Goal: Task Accomplishment & Management: Manage account settings

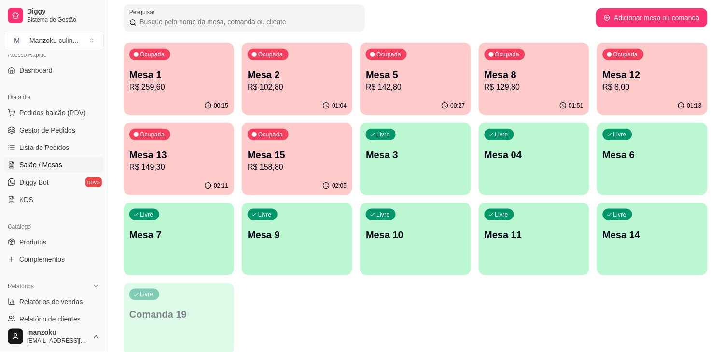
scroll to position [81, 0]
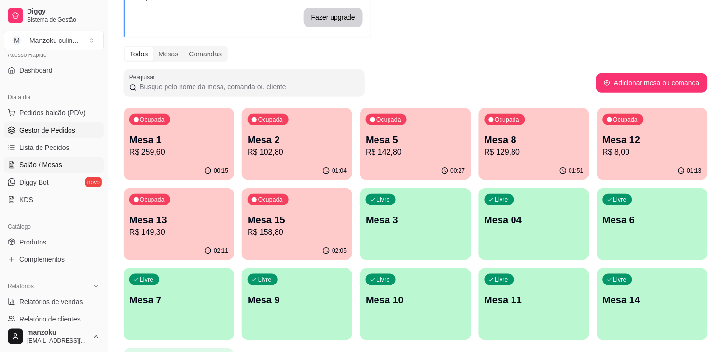
click at [67, 137] on link "Gestor de Pedidos" at bounding box center [54, 130] width 100 height 15
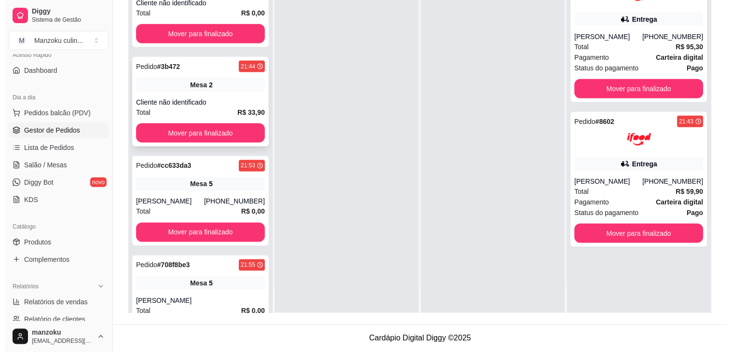
scroll to position [253, 0]
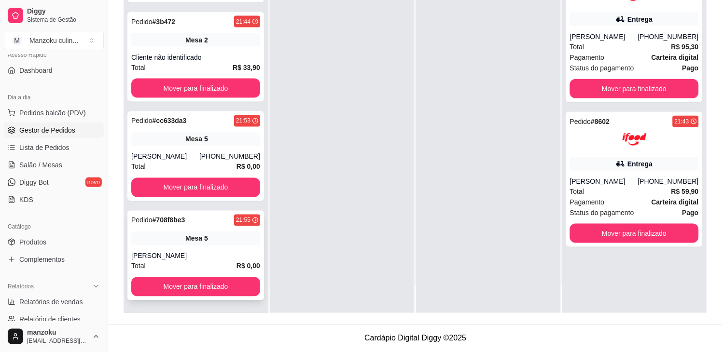
click at [224, 224] on div "Pedido # 708f8be3 21:55" at bounding box center [195, 221] width 129 height 12
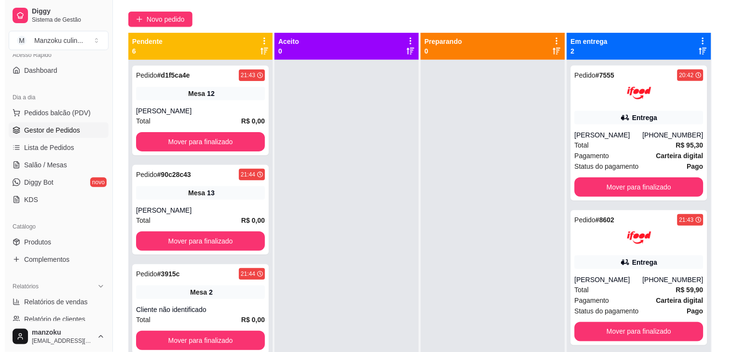
scroll to position [0, 0]
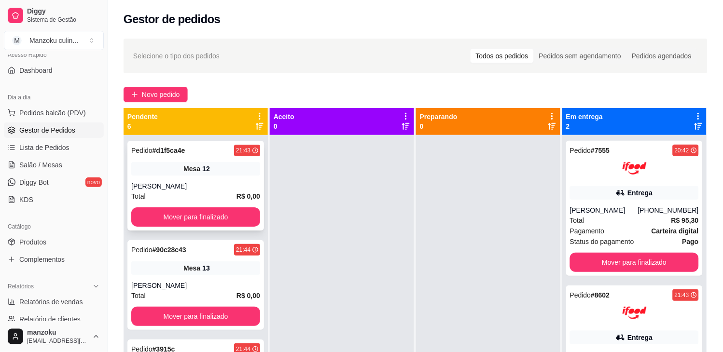
click at [224, 162] on div "Mesa 12" at bounding box center [195, 169] width 129 height 14
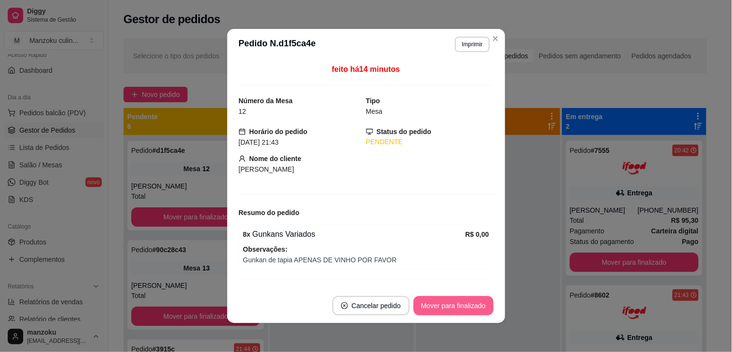
click at [431, 315] on button "Mover para finalizado" at bounding box center [454, 305] width 80 height 19
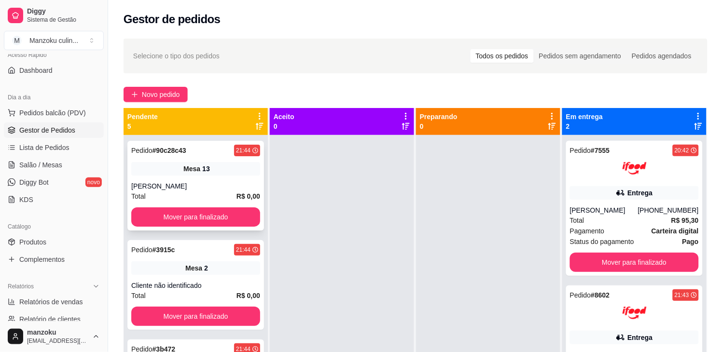
click at [208, 166] on div "Mesa 13" at bounding box center [195, 169] width 129 height 14
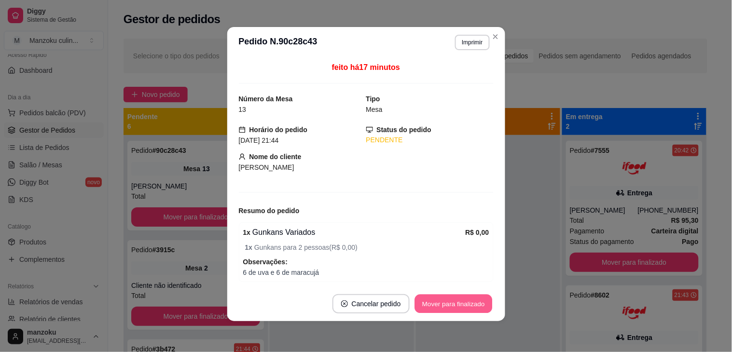
click at [454, 302] on button "Mover para finalizado" at bounding box center [454, 304] width 78 height 19
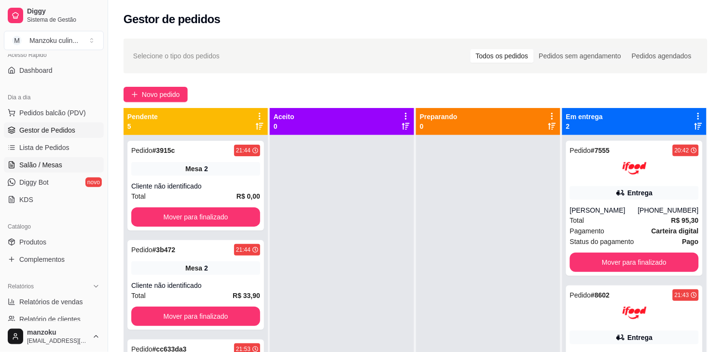
click at [54, 162] on span "Salão / Mesas" at bounding box center [40, 165] width 43 height 10
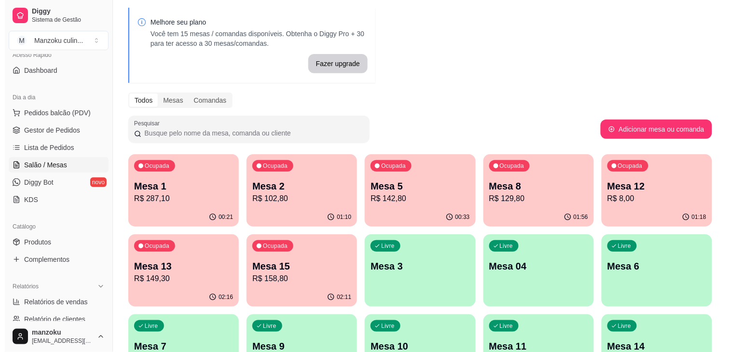
scroll to position [54, 0]
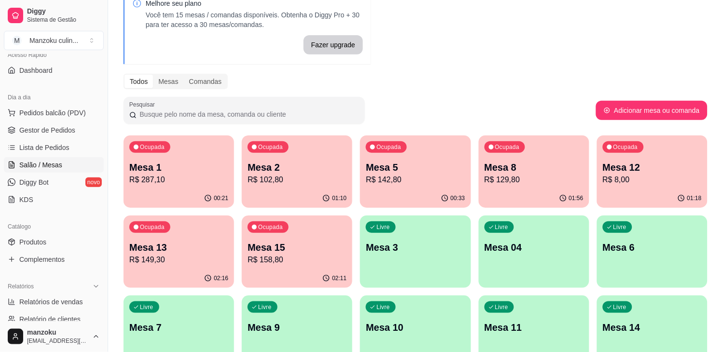
click at [293, 261] on p "R$ 158,80" at bounding box center [297, 260] width 99 height 12
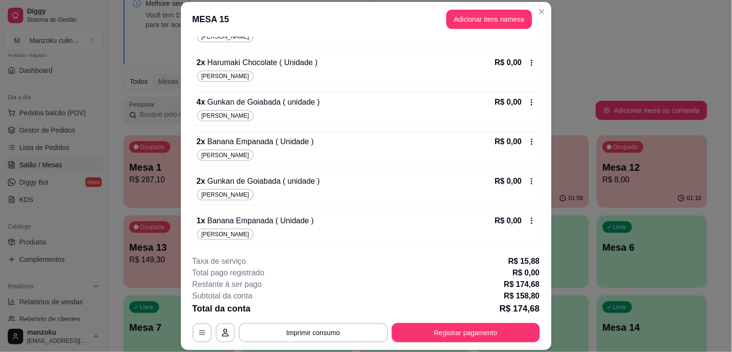
scroll to position [1311, 0]
click at [489, 333] on button "Registrar pagamento" at bounding box center [466, 332] width 148 height 19
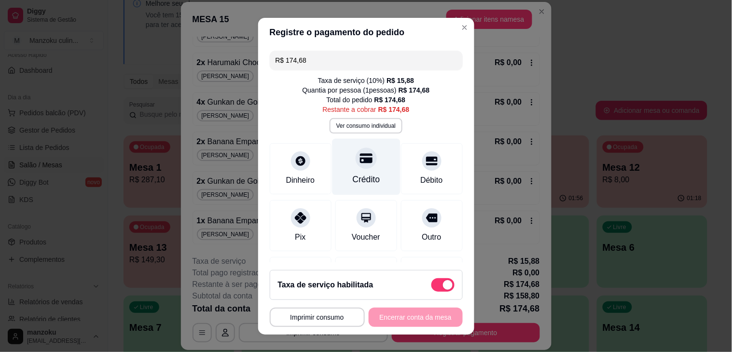
click at [356, 171] on div "Crédito" at bounding box center [366, 167] width 68 height 56
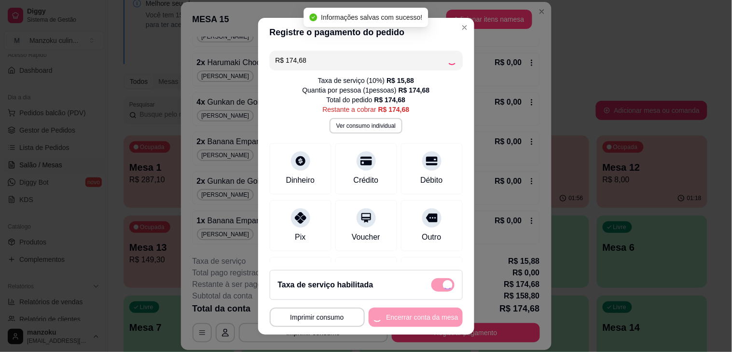
type input "R$ 0,00"
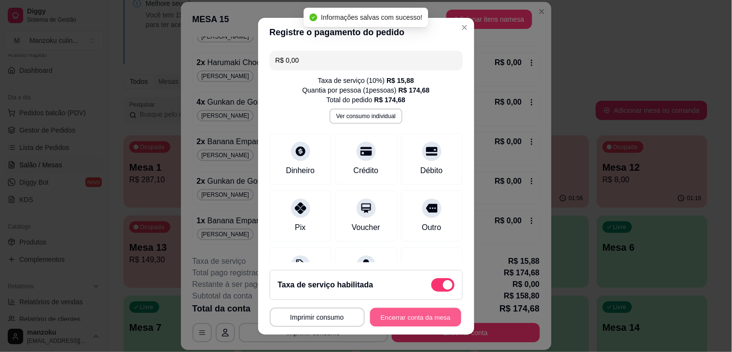
click at [411, 316] on button "Encerrar conta da mesa" at bounding box center [415, 317] width 91 height 19
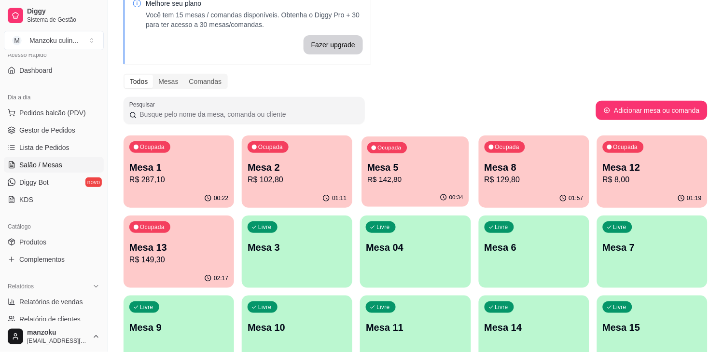
click at [424, 170] on p "Mesa 5" at bounding box center [415, 167] width 96 height 13
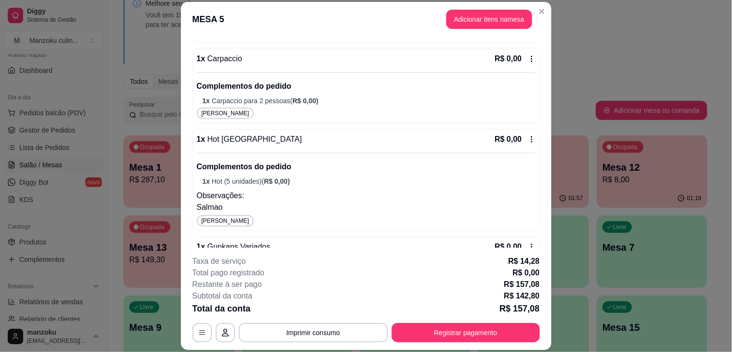
scroll to position [340, 0]
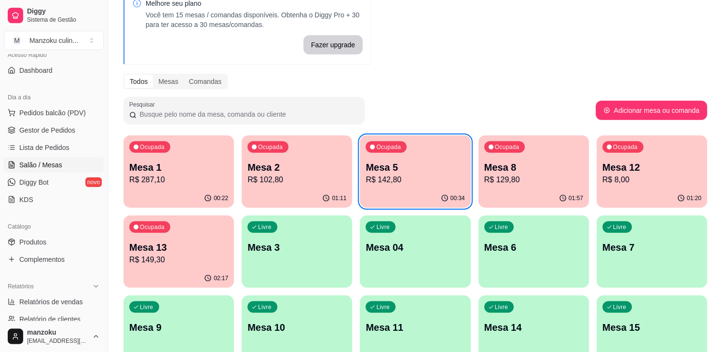
click at [409, 152] on div "Ocupada Mesa 5 R$ 142,80" at bounding box center [415, 163] width 111 height 54
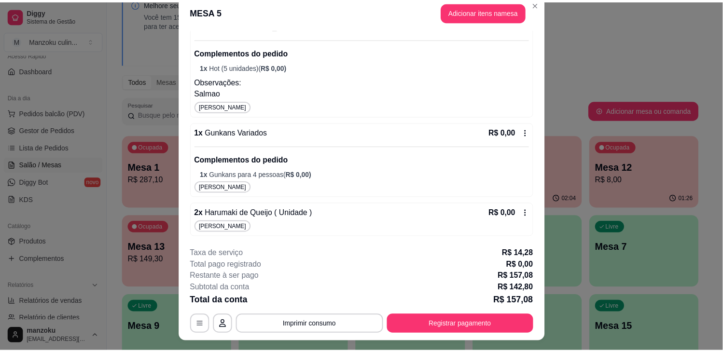
scroll to position [0, 0]
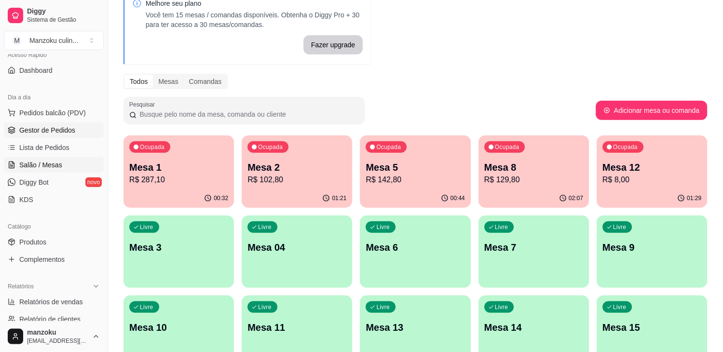
click at [39, 126] on span "Gestor de Pedidos" at bounding box center [47, 130] width 56 height 10
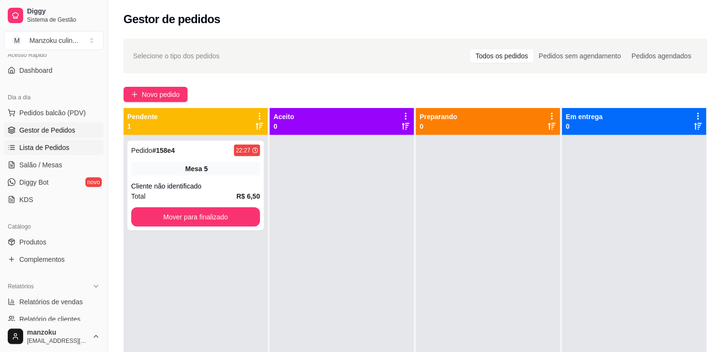
click at [54, 147] on span "Lista de Pedidos" at bounding box center [44, 148] width 50 height 10
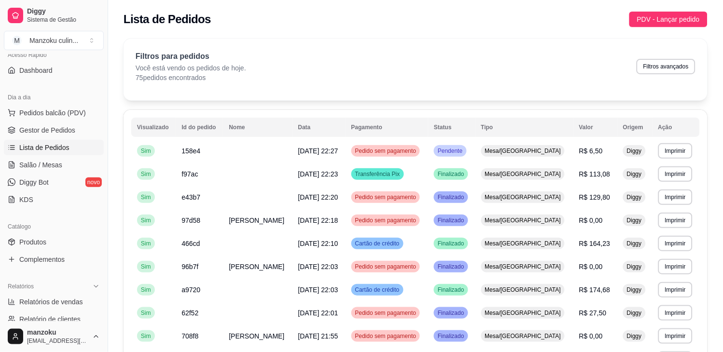
click at [664, 71] on div "Filtros para pedidos Você está vendo os pedidos de hoje. 75 pedidos encontrados…" at bounding box center [416, 67] width 560 height 32
click at [662, 60] on button "Filtros avançados" at bounding box center [666, 66] width 59 height 15
select select "0"
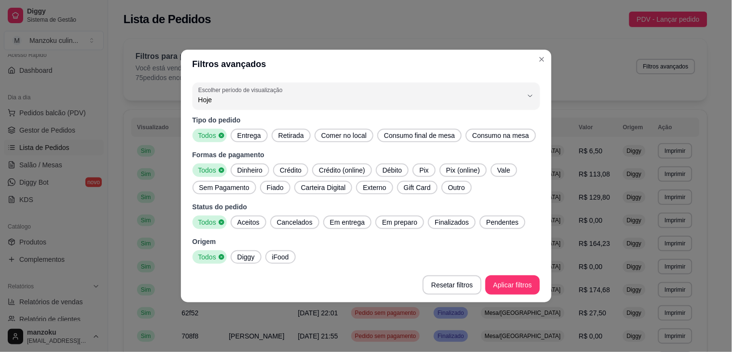
click at [303, 227] on span "Cancelados" at bounding box center [294, 223] width 43 height 10
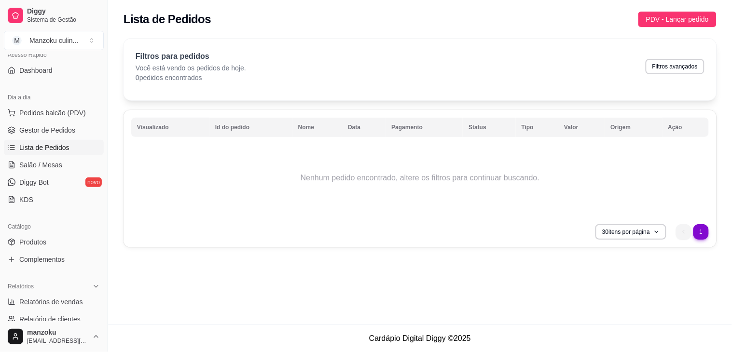
click at [665, 49] on div "Filtros para pedidos Você está vendo os pedidos de hoje. 0 pedidos encontrados …" at bounding box center [420, 70] width 593 height 62
click at [669, 65] on button "Filtros avançados" at bounding box center [675, 66] width 57 height 15
select select "0"
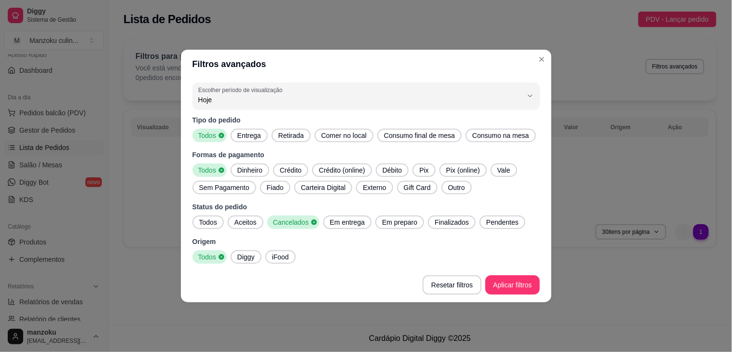
click at [216, 219] on span "Todos" at bounding box center [208, 223] width 26 height 10
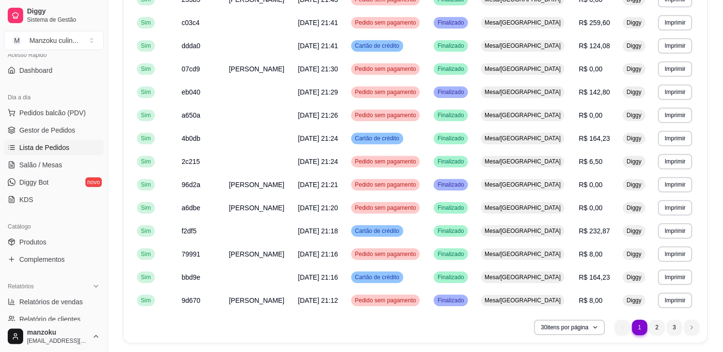
scroll to position [552, 0]
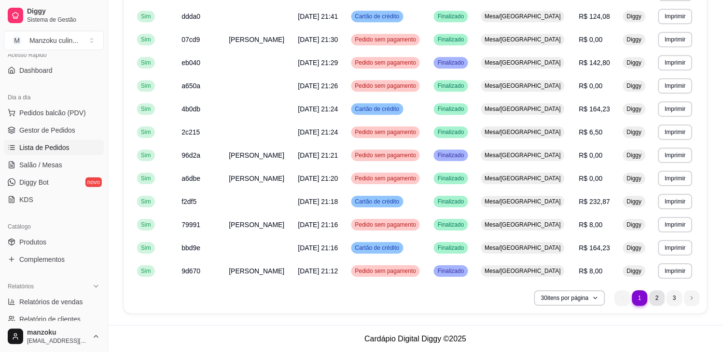
click at [659, 299] on li "2" at bounding box center [657, 298] width 15 height 15
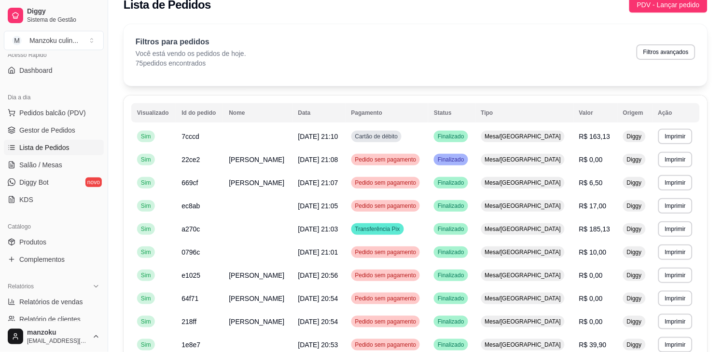
scroll to position [0, 0]
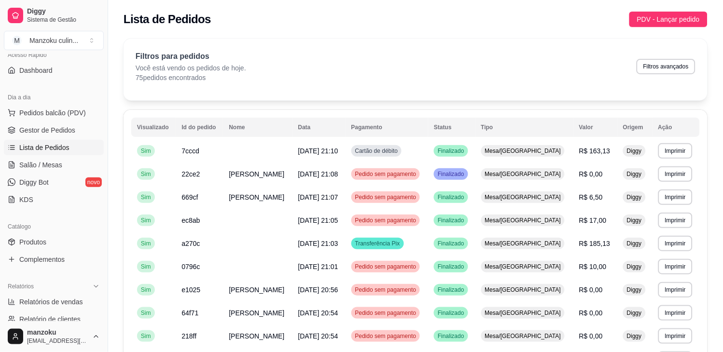
click at [661, 56] on div "Filtros para pedidos Você está vendo os pedidos de hoje. 75 pedidos encontrados…" at bounding box center [416, 67] width 560 height 32
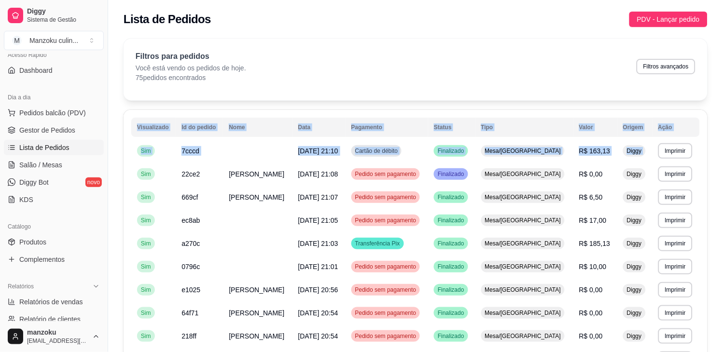
click at [661, 56] on div "Filtros para pedidos Você está vendo os pedidos de hoje. 75 pedidos encontrados…" at bounding box center [416, 67] width 560 height 32
click at [662, 66] on button "Filtros avançados" at bounding box center [666, 66] width 59 height 15
select select "0"
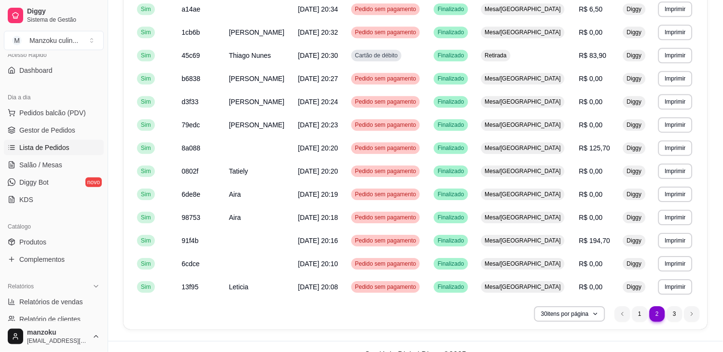
scroll to position [552, 0]
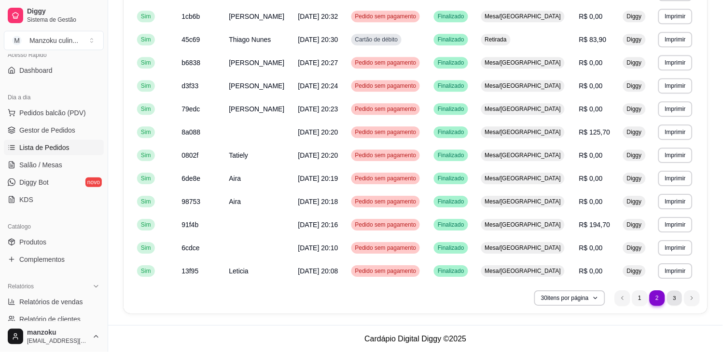
click at [670, 295] on li "3" at bounding box center [674, 298] width 15 height 15
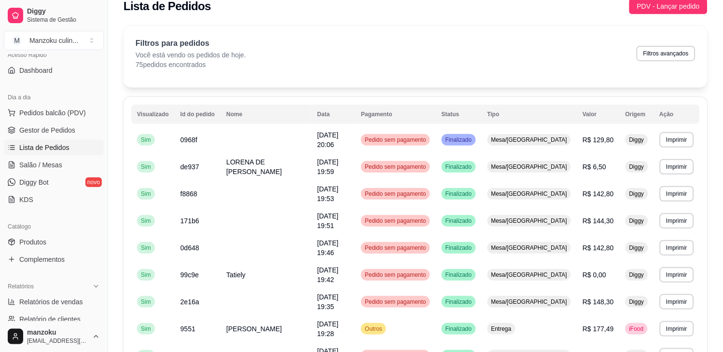
scroll to position [0, 0]
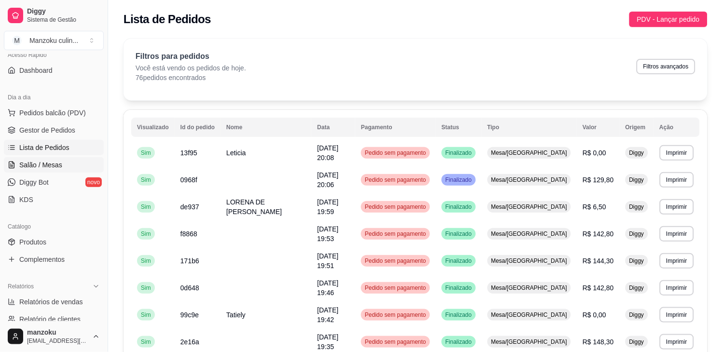
click at [65, 166] on link "Salão / Mesas" at bounding box center [54, 164] width 100 height 15
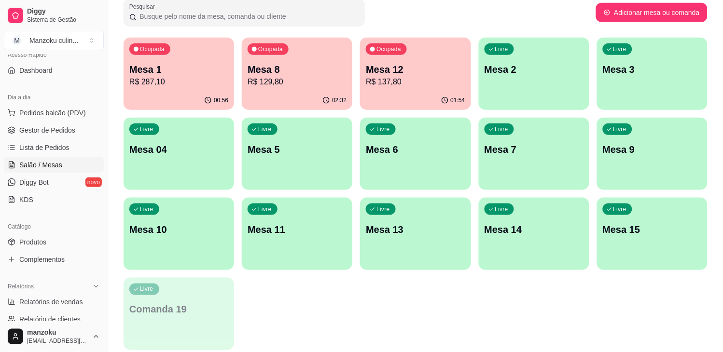
scroll to position [161, 0]
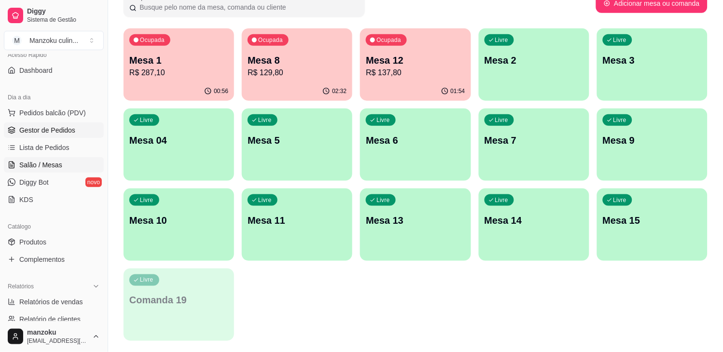
click at [42, 131] on span "Gestor de Pedidos" at bounding box center [47, 130] width 56 height 10
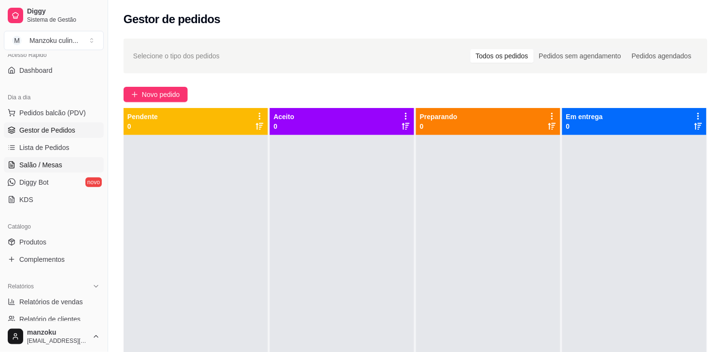
click at [56, 166] on span "Salão / Mesas" at bounding box center [40, 165] width 43 height 10
